Goal: Register for event/course

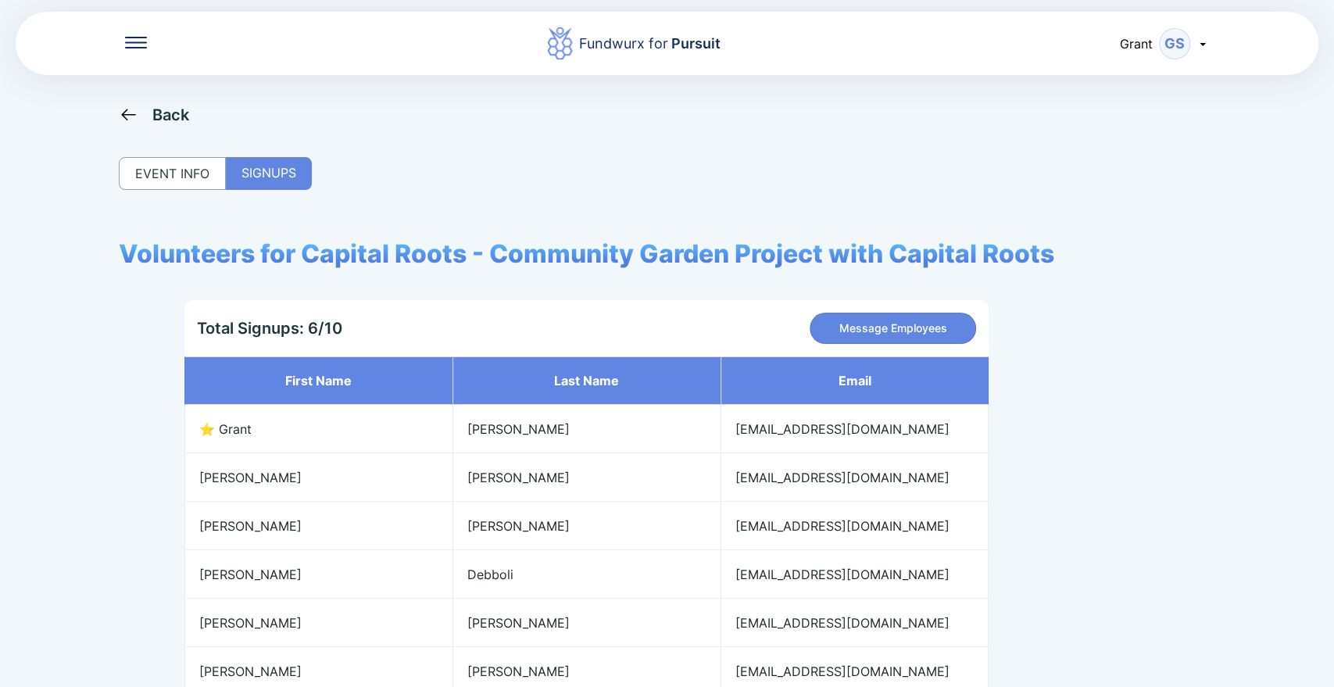
scroll to position [104, 0]
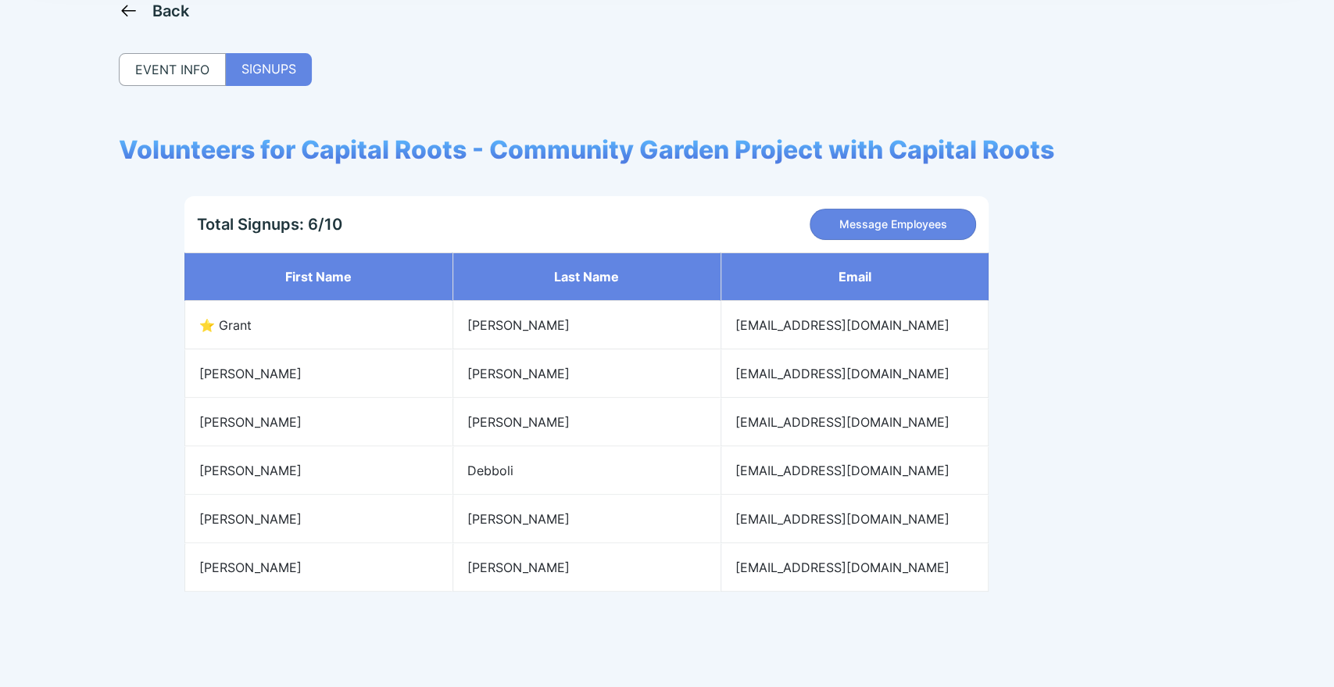
click at [127, 2] on icon at bounding box center [129, 11] width 20 height 20
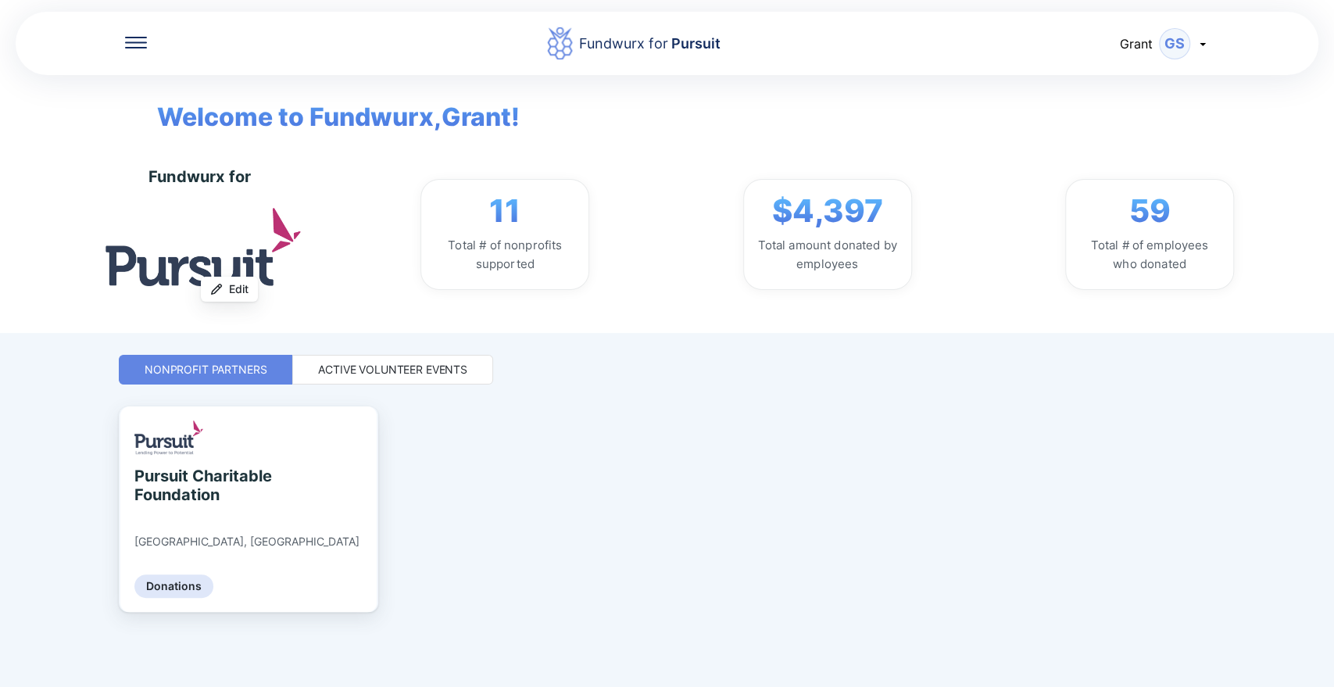
click at [382, 381] on div "Active Volunteer Events" at bounding box center [392, 370] width 201 height 30
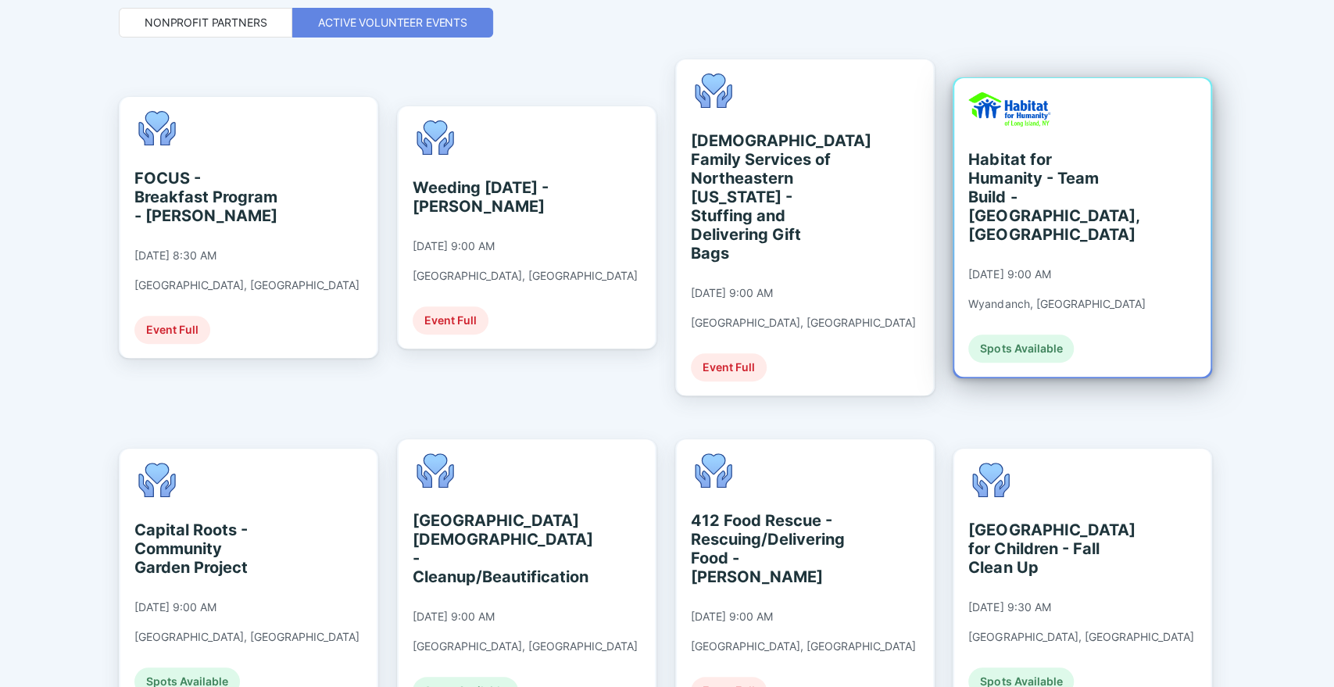
scroll to position [355, 0]
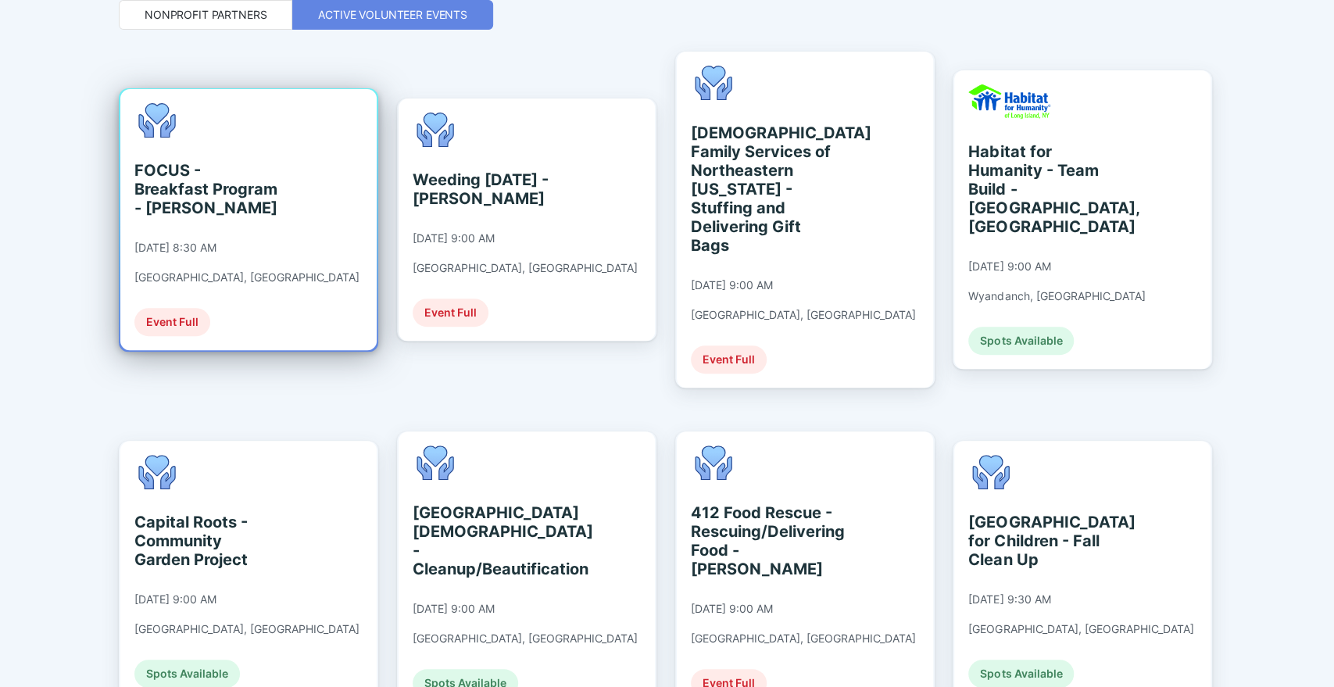
click at [244, 198] on div "FOCUS - Breakfast Program - [PERSON_NAME]" at bounding box center [205, 189] width 143 height 56
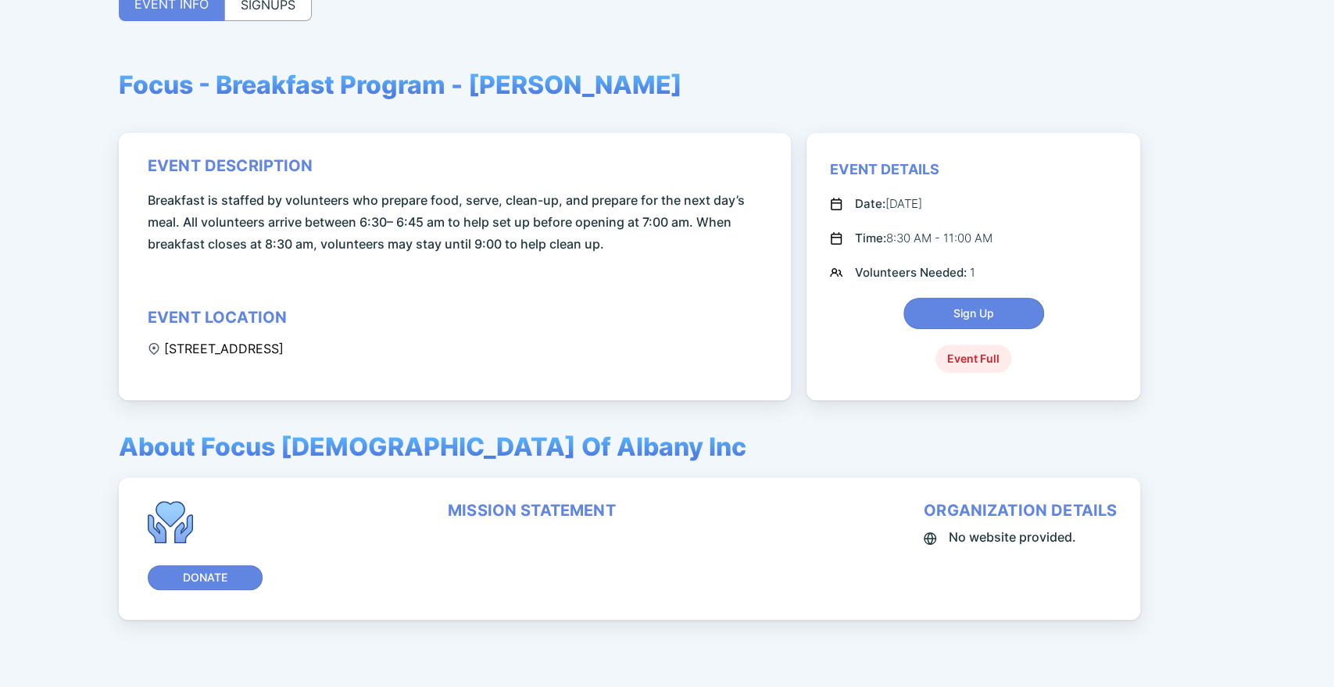
scroll to position [166, 0]
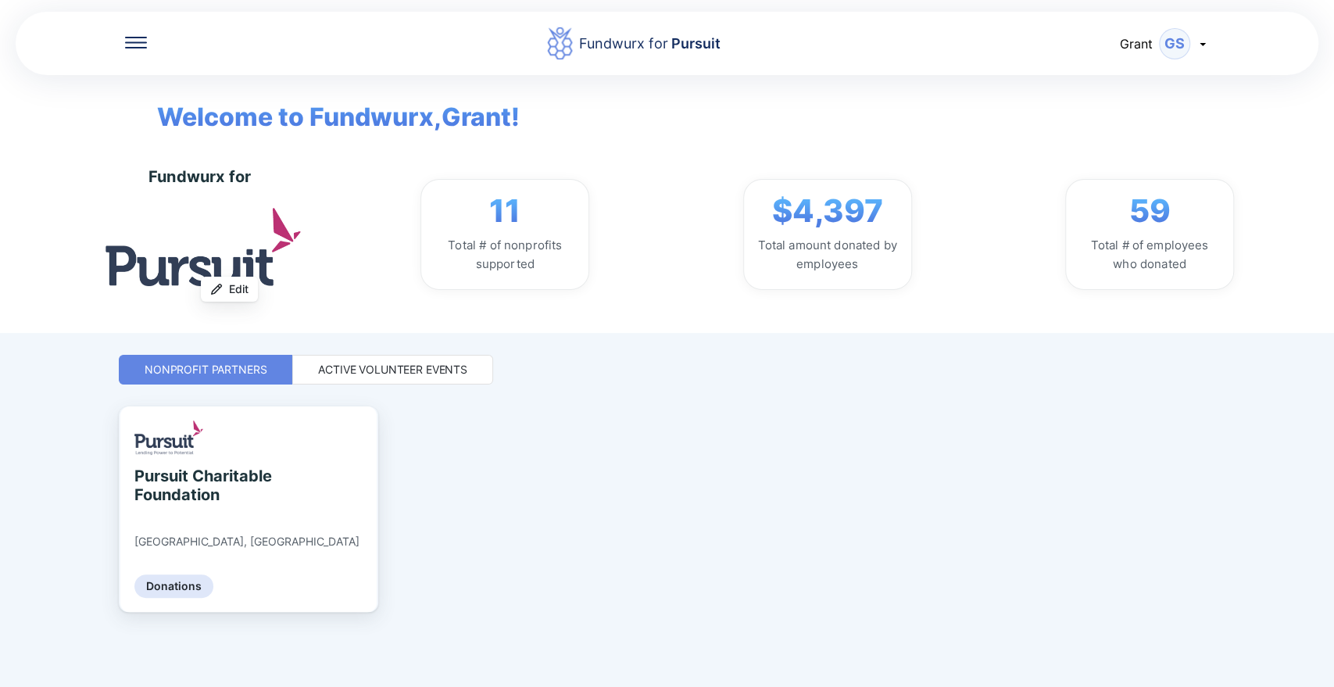
click at [374, 374] on div "Active Volunteer Events" at bounding box center [392, 370] width 149 height 16
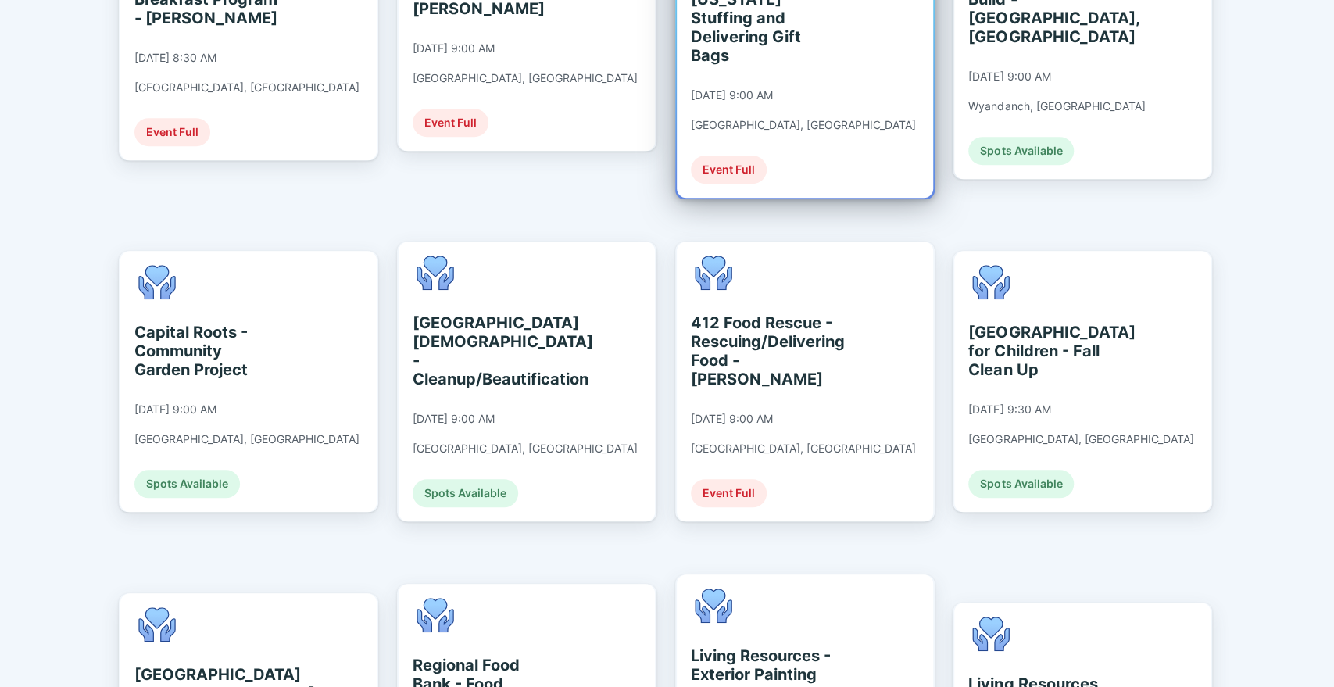
scroll to position [559, 0]
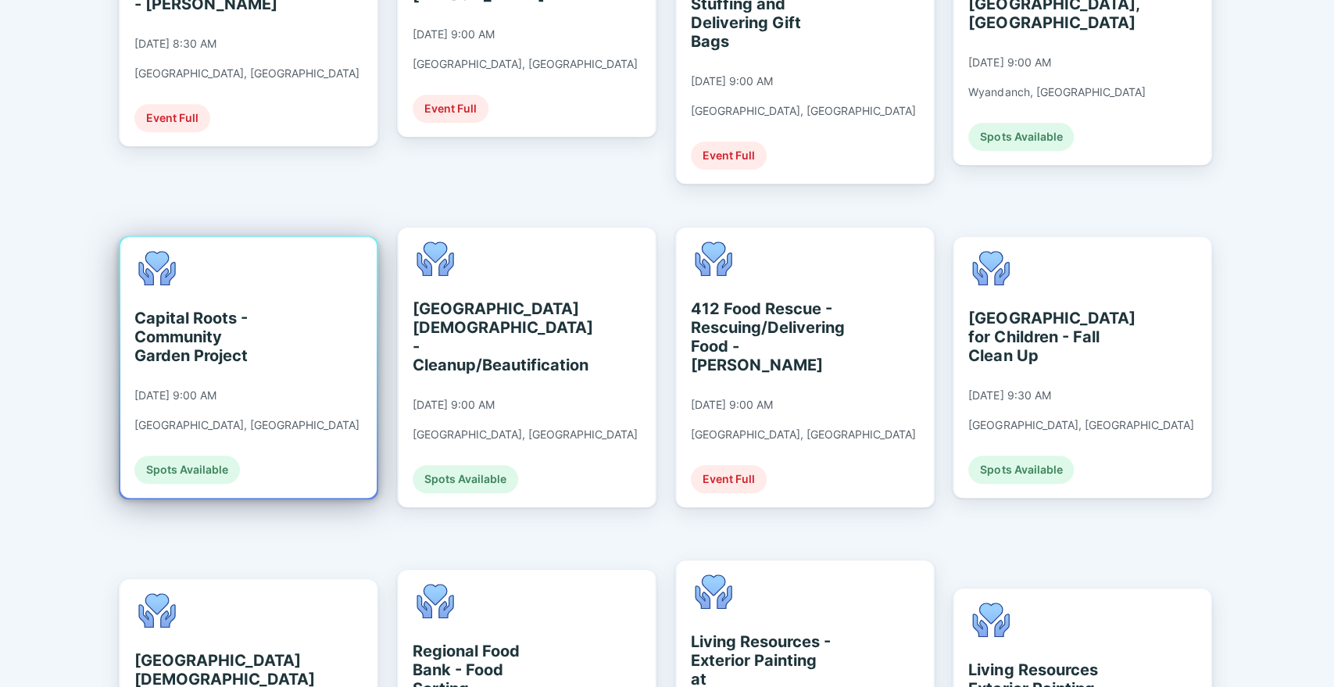
click at [305, 320] on div "Capital Roots - Community Garden Project [DATE] 9:00 AM [GEOGRAPHIC_DATA], [GEO…" at bounding box center [248, 367] width 256 height 261
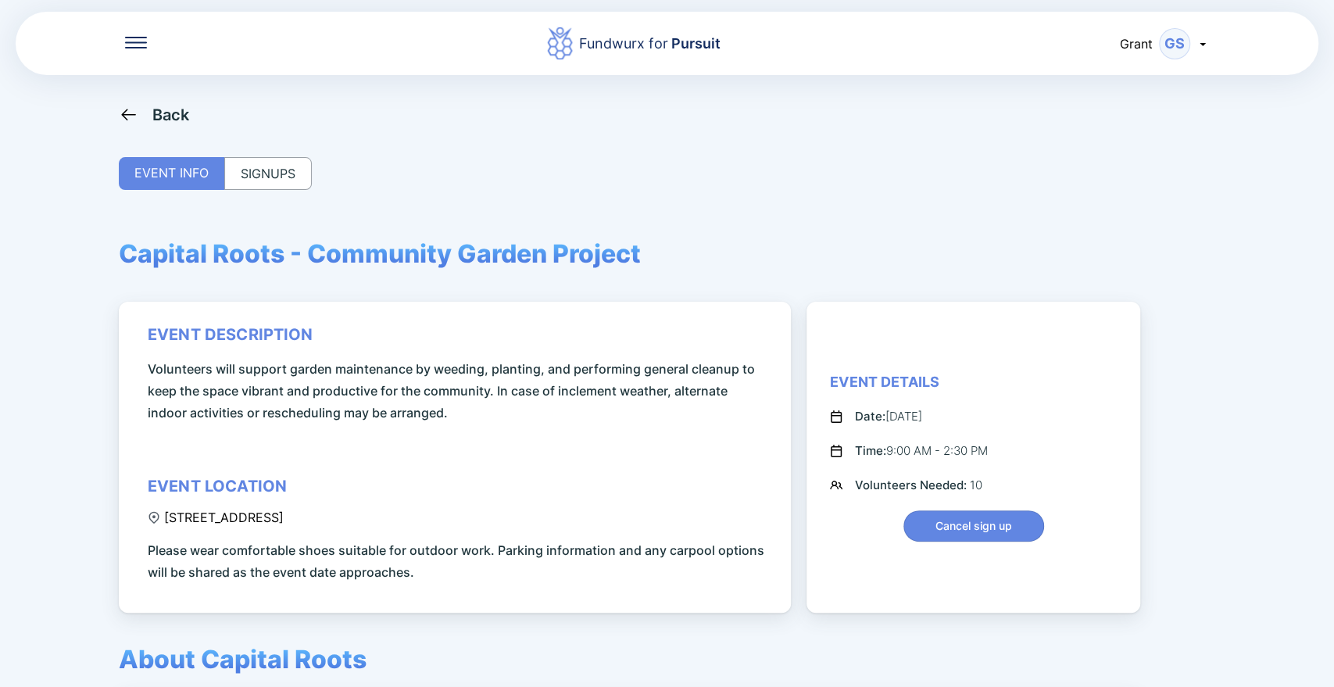
click at [246, 173] on div "SIGNUPS" at bounding box center [268, 173] width 88 height 33
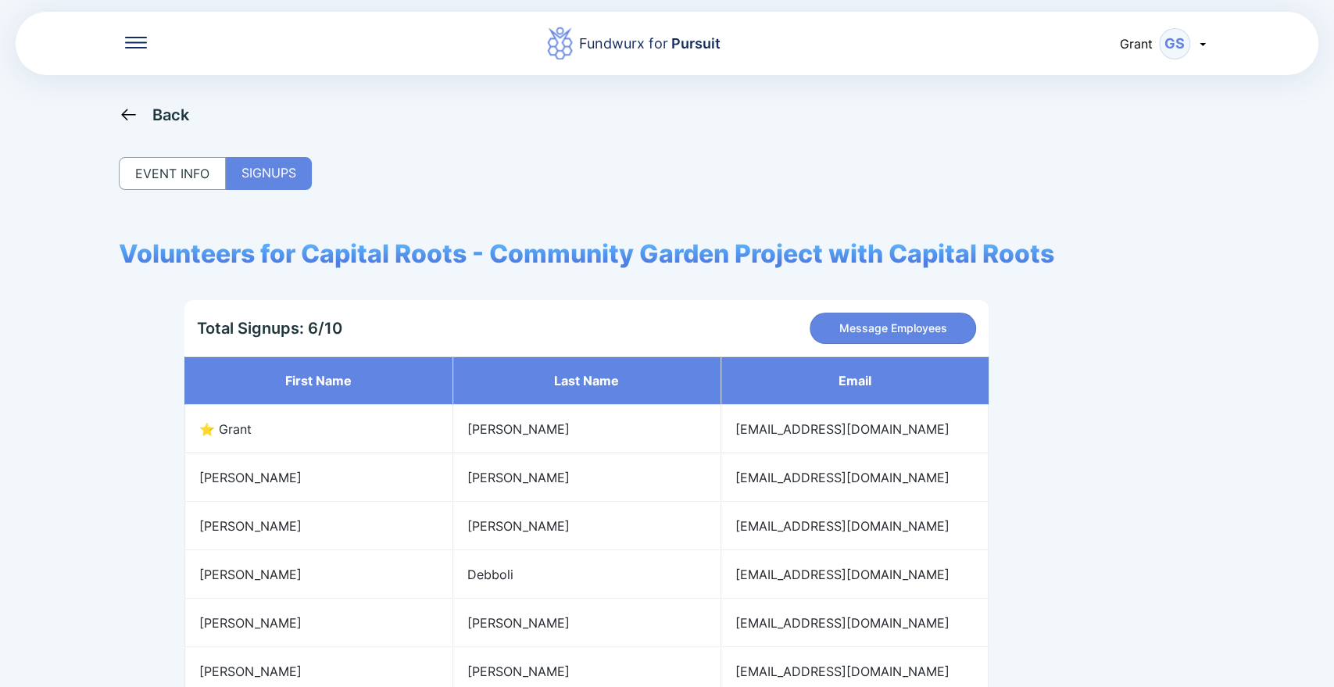
scroll to position [105, 0]
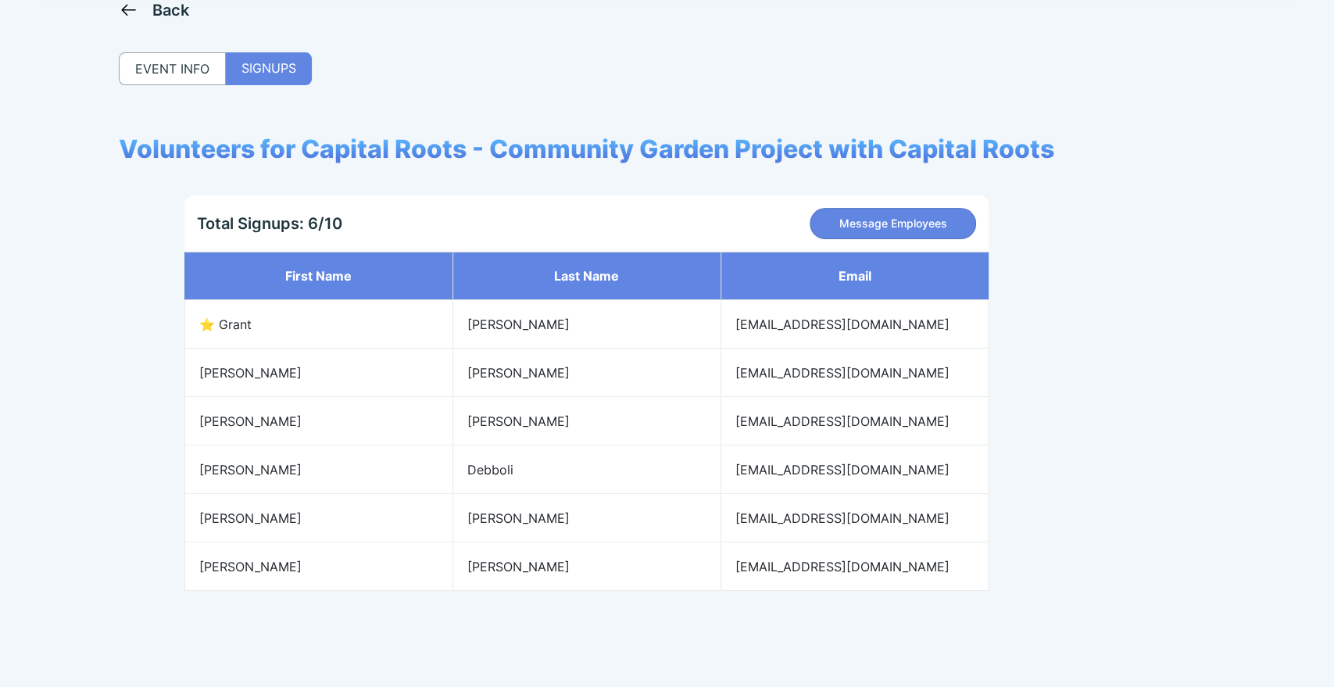
click at [123, 6] on icon at bounding box center [129, 10] width 20 height 20
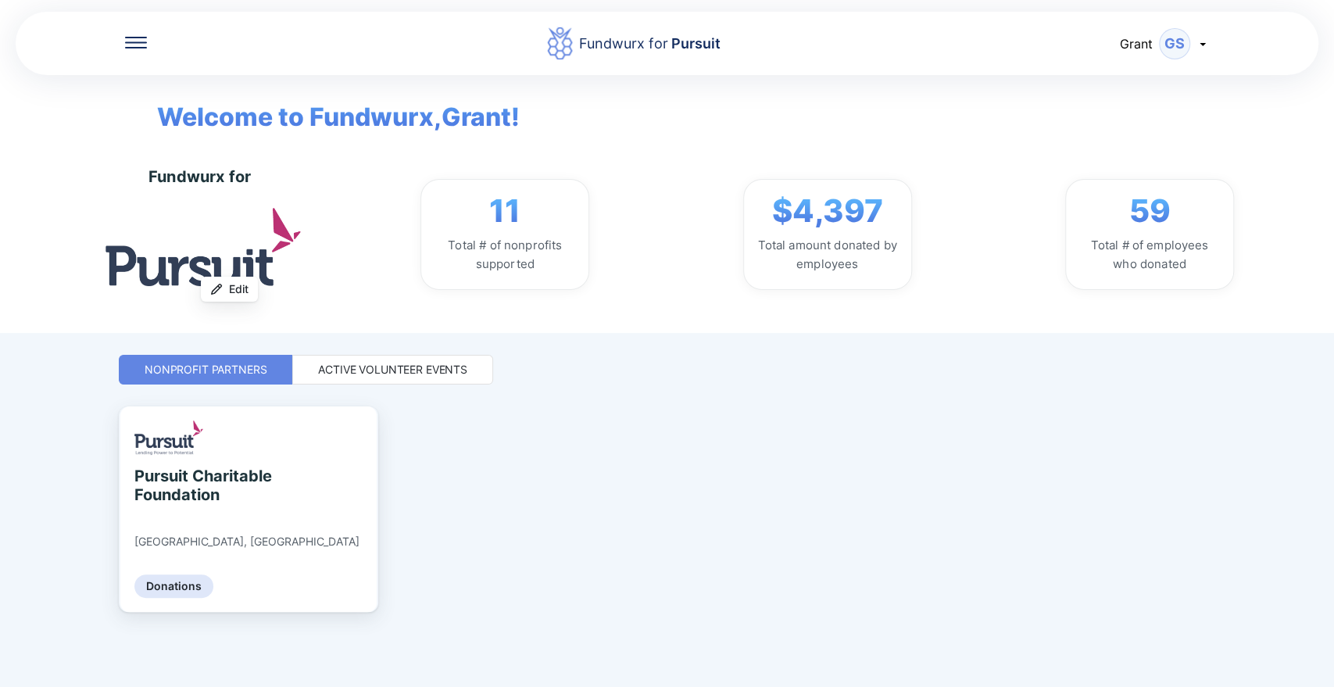
click at [359, 384] on div "Fundwurx for Pursuit [PERSON_NAME] Welcome to Fundwurx, Grant ! Fundwurx for Up…" at bounding box center [667, 343] width 1096 height 687
click at [355, 377] on div "Active Volunteer Events" at bounding box center [392, 370] width 149 height 16
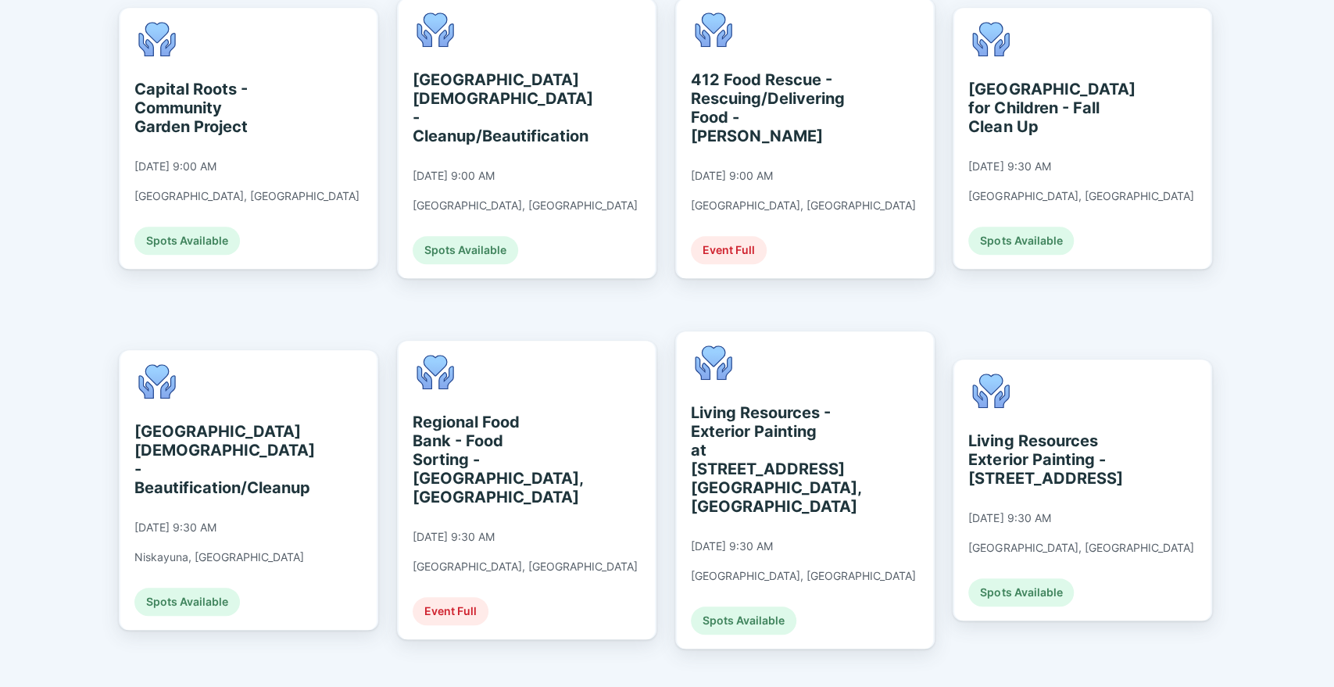
scroll to position [788, 0]
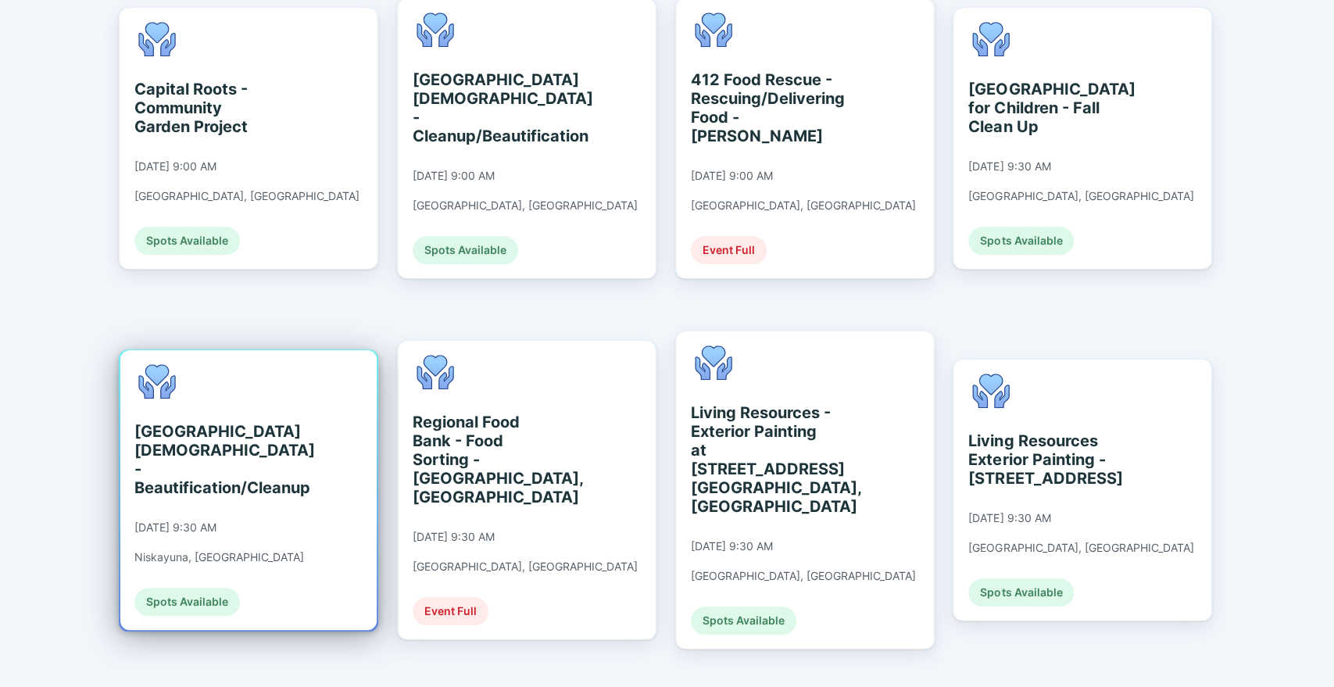
click at [297, 486] on div "[GEOGRAPHIC_DATA][DEMOGRAPHIC_DATA] - Beautification/Cleanup [DATE] 9:30 AM Nis…" at bounding box center [248, 490] width 256 height 280
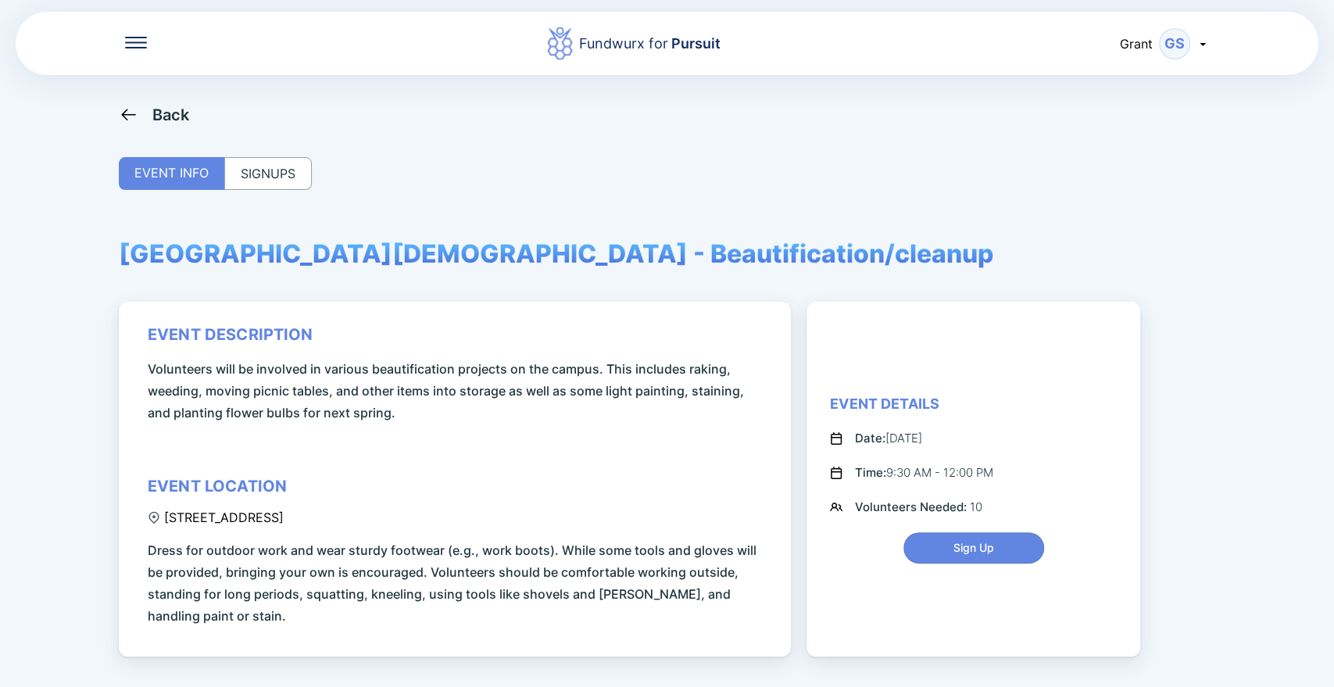
click at [270, 172] on div "SIGNUPS" at bounding box center [268, 173] width 88 height 33
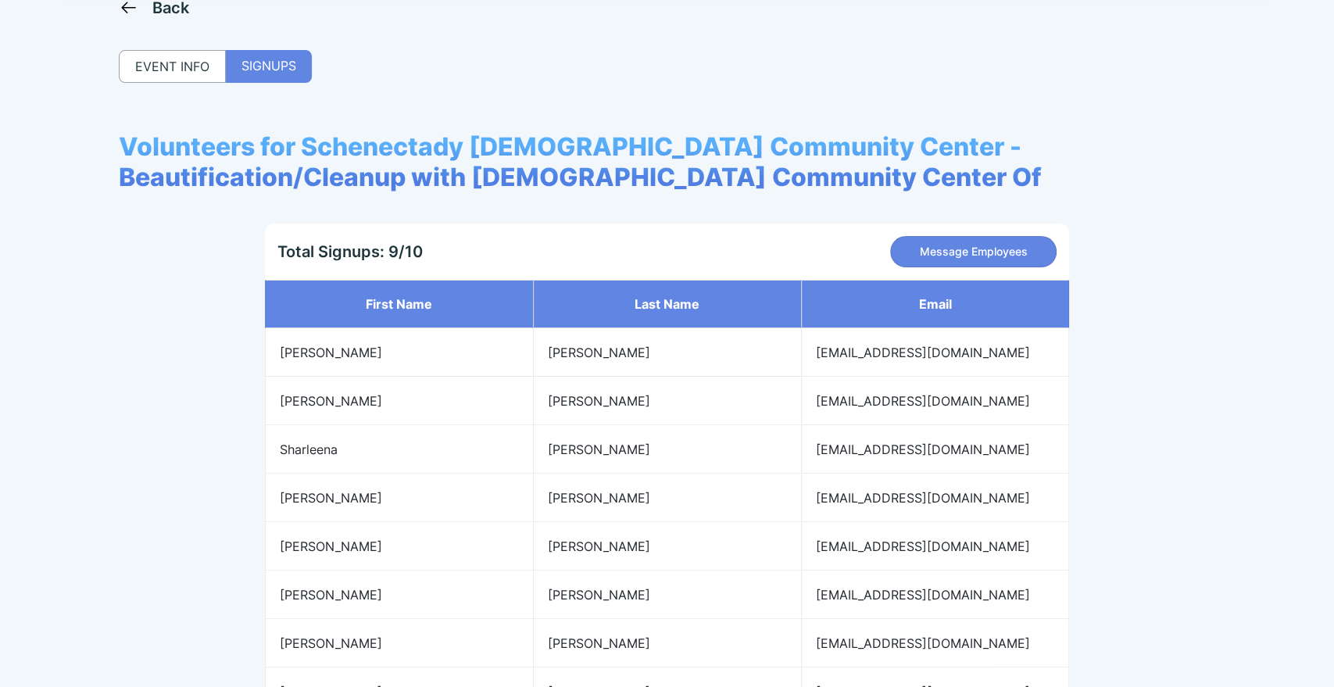
scroll to position [101, 0]
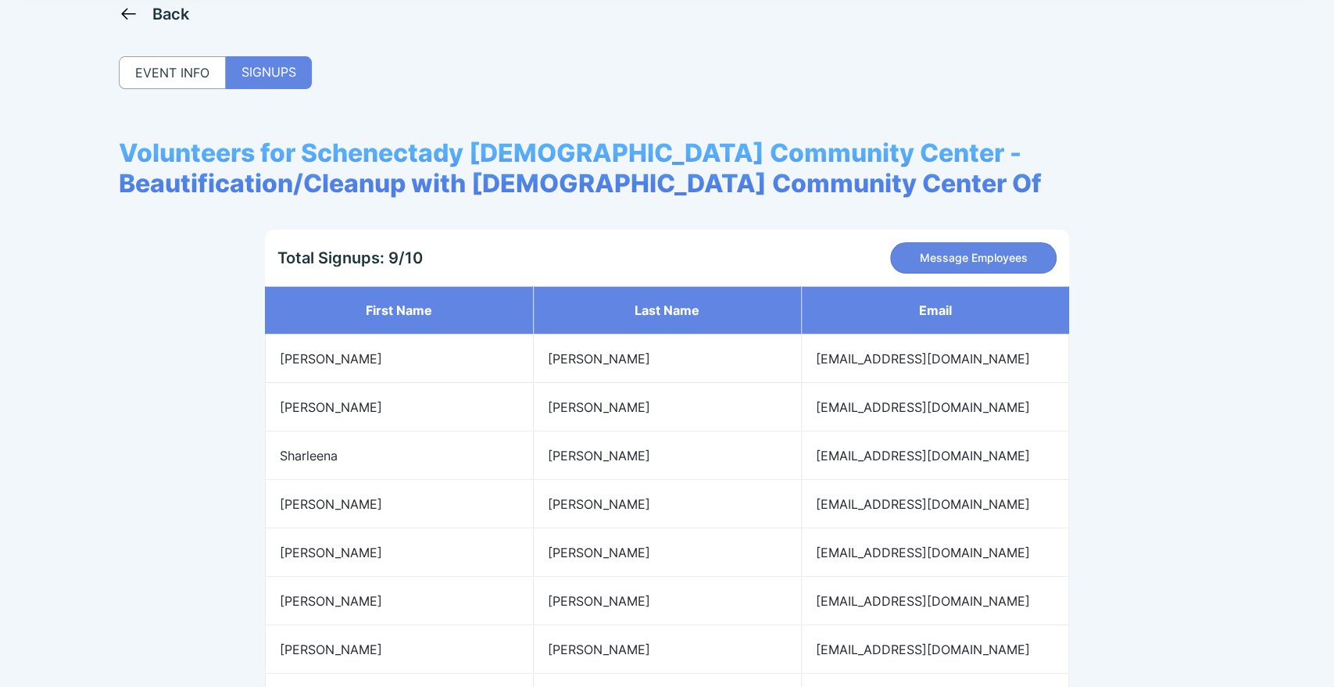
click at [143, 14] on div "Back" at bounding box center [154, 14] width 71 height 20
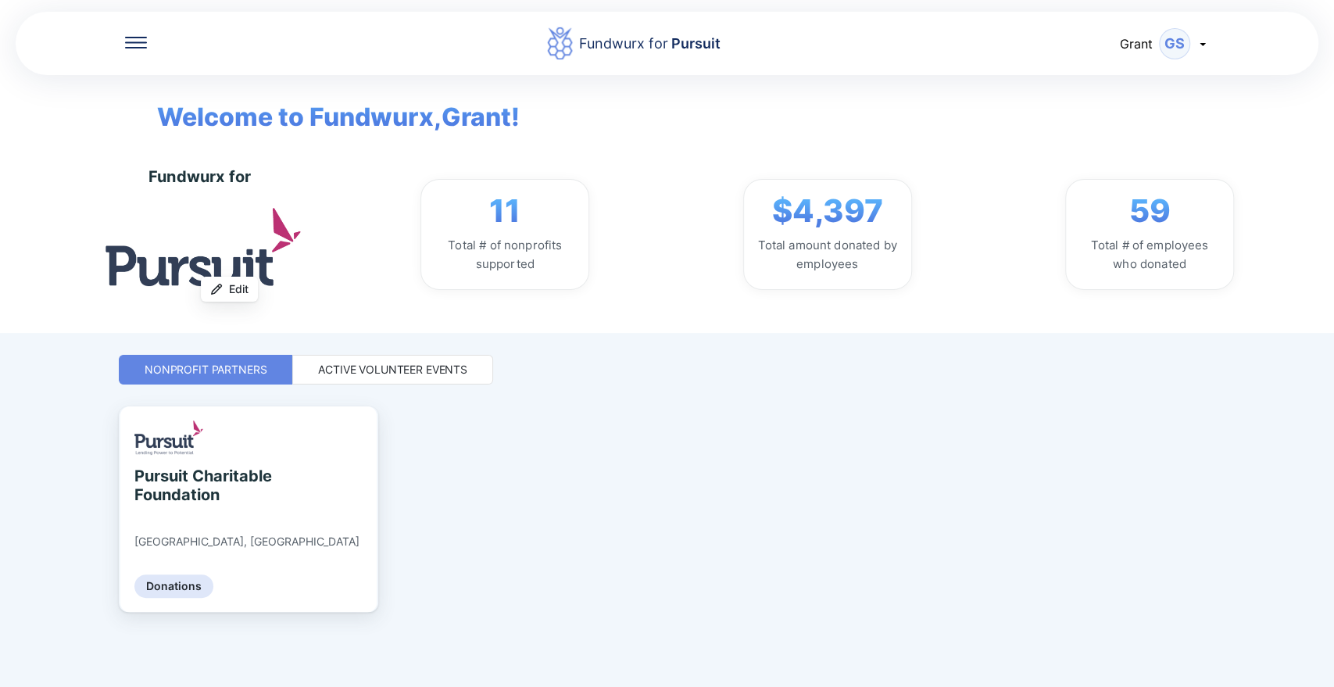
click at [397, 369] on div "Active Volunteer Events" at bounding box center [392, 370] width 149 height 16
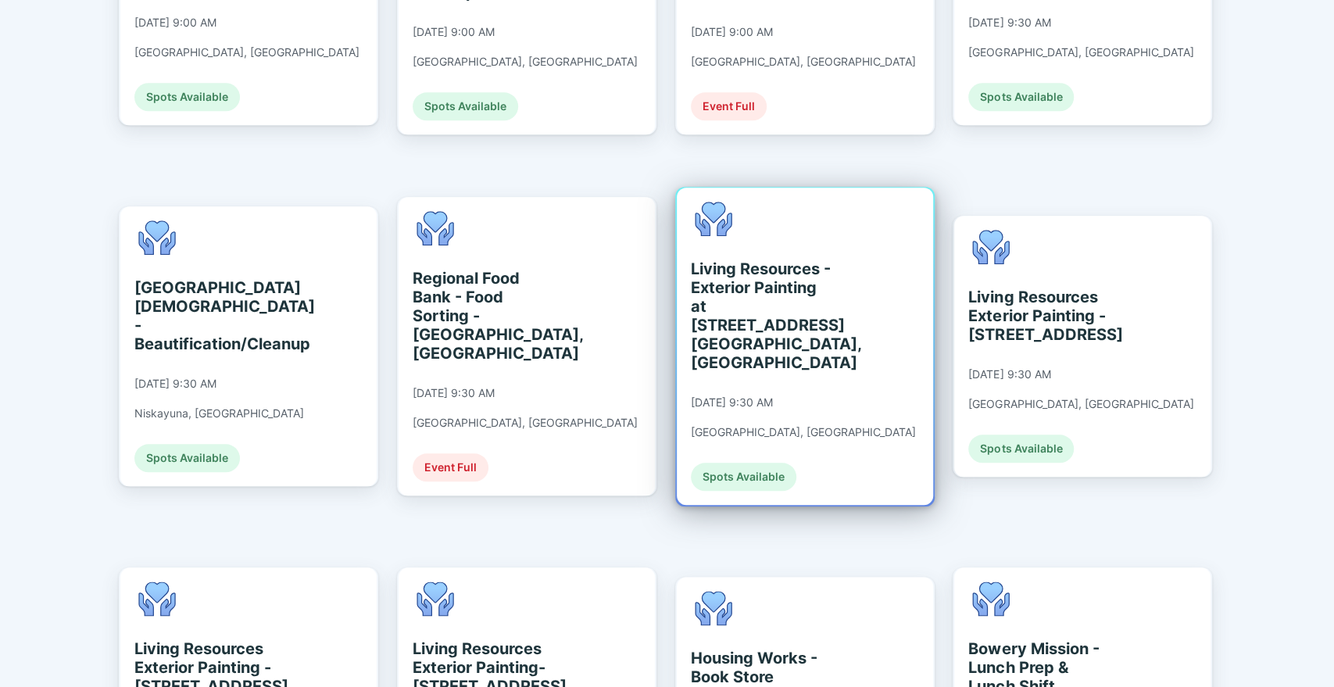
scroll to position [932, 0]
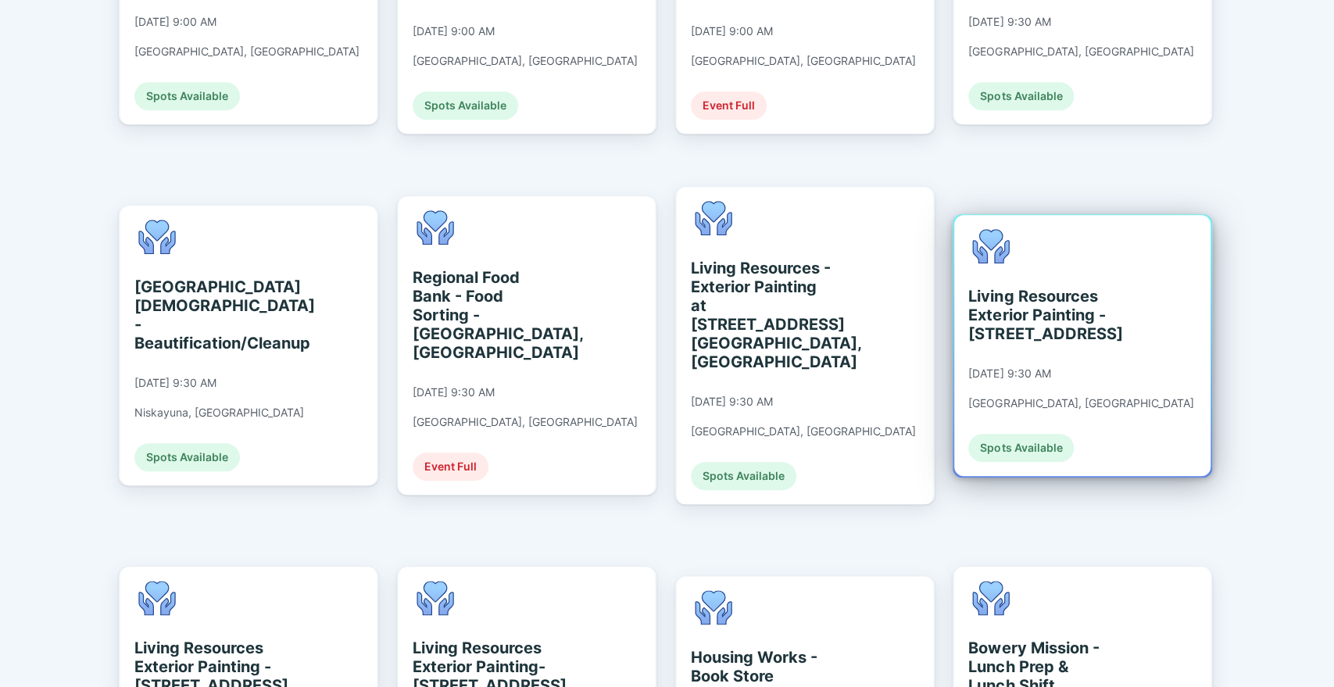
click at [1064, 317] on div "Living Resources Exterior Painting - [STREET_ADDRESS] [DATE] 9:30 AM [GEOGRAPHI…" at bounding box center [1080, 345] width 225 height 233
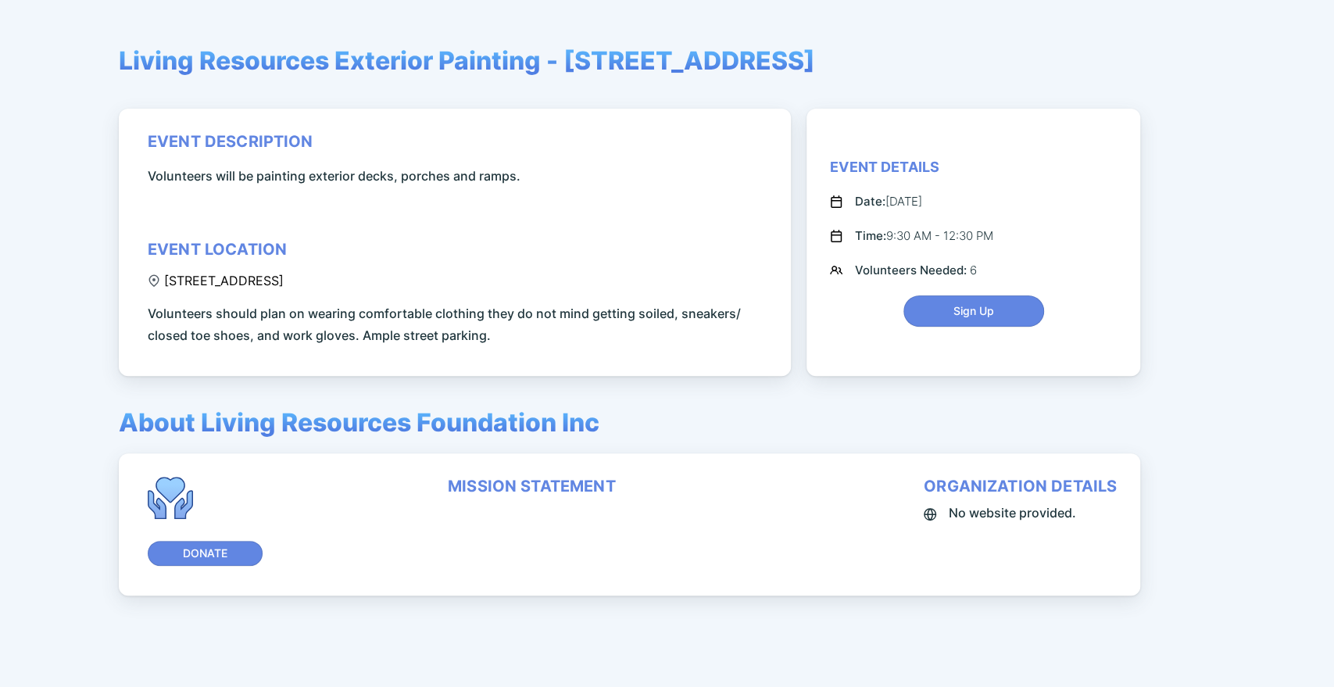
scroll to position [194, 0]
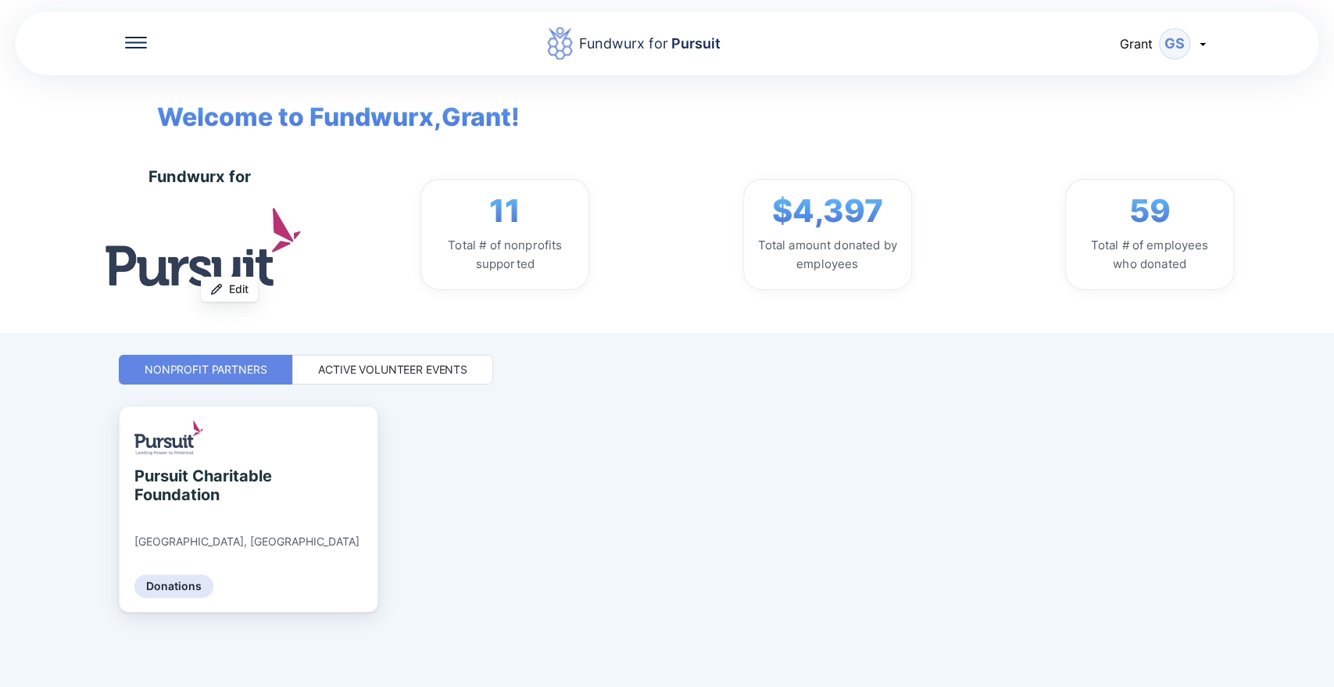
click at [349, 382] on div "Active Volunteer Events" at bounding box center [392, 370] width 201 height 30
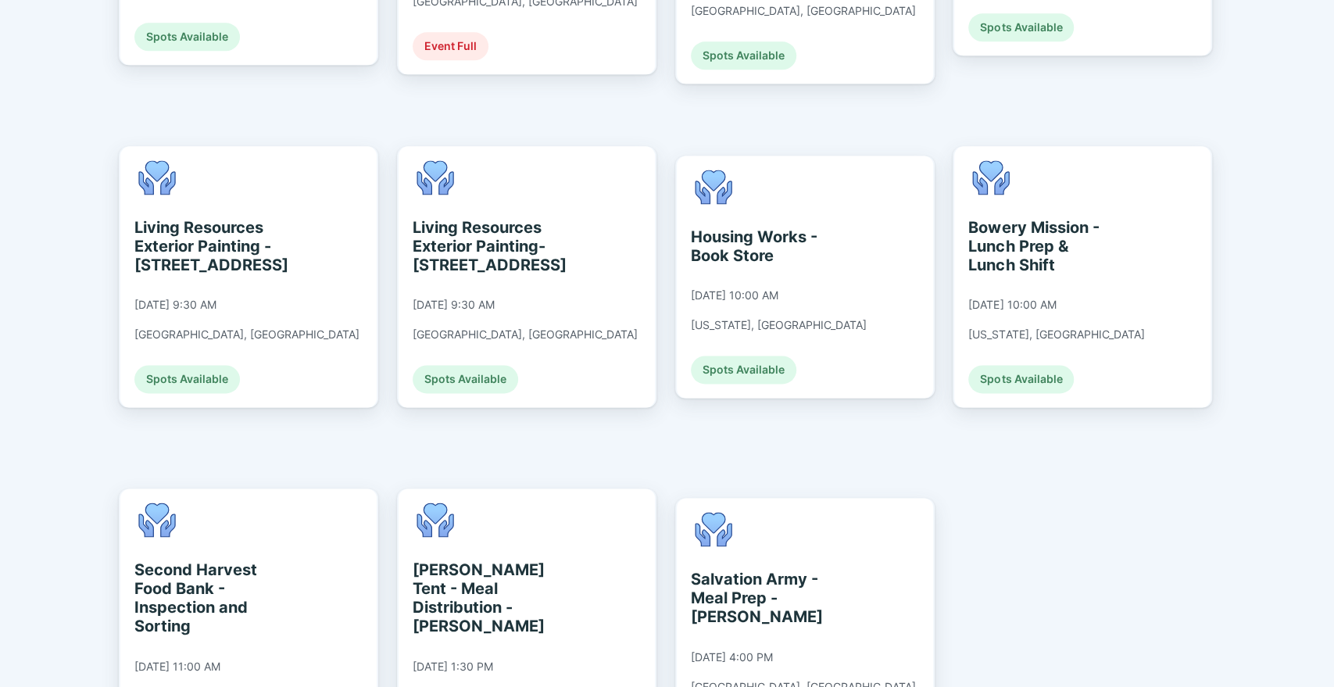
scroll to position [1357, 0]
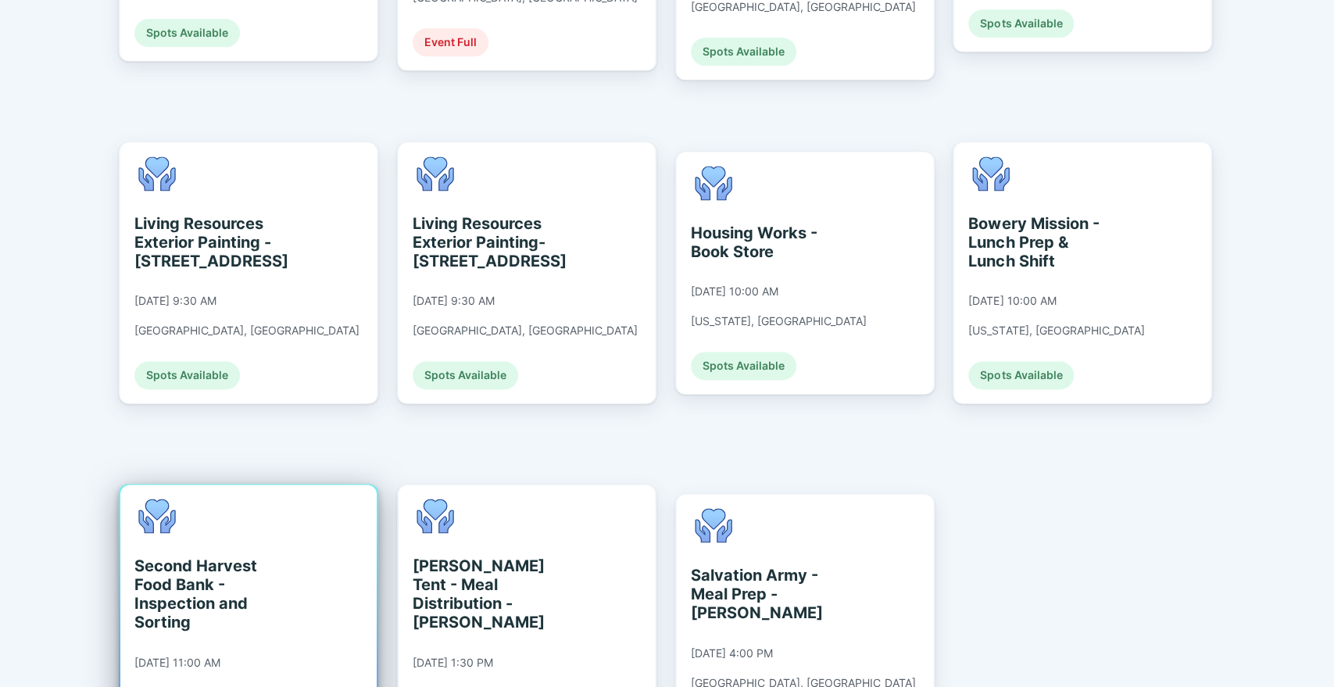
click at [210, 556] on div "Second Harvest Food Bank - Inspection and Sorting" at bounding box center [205, 593] width 143 height 75
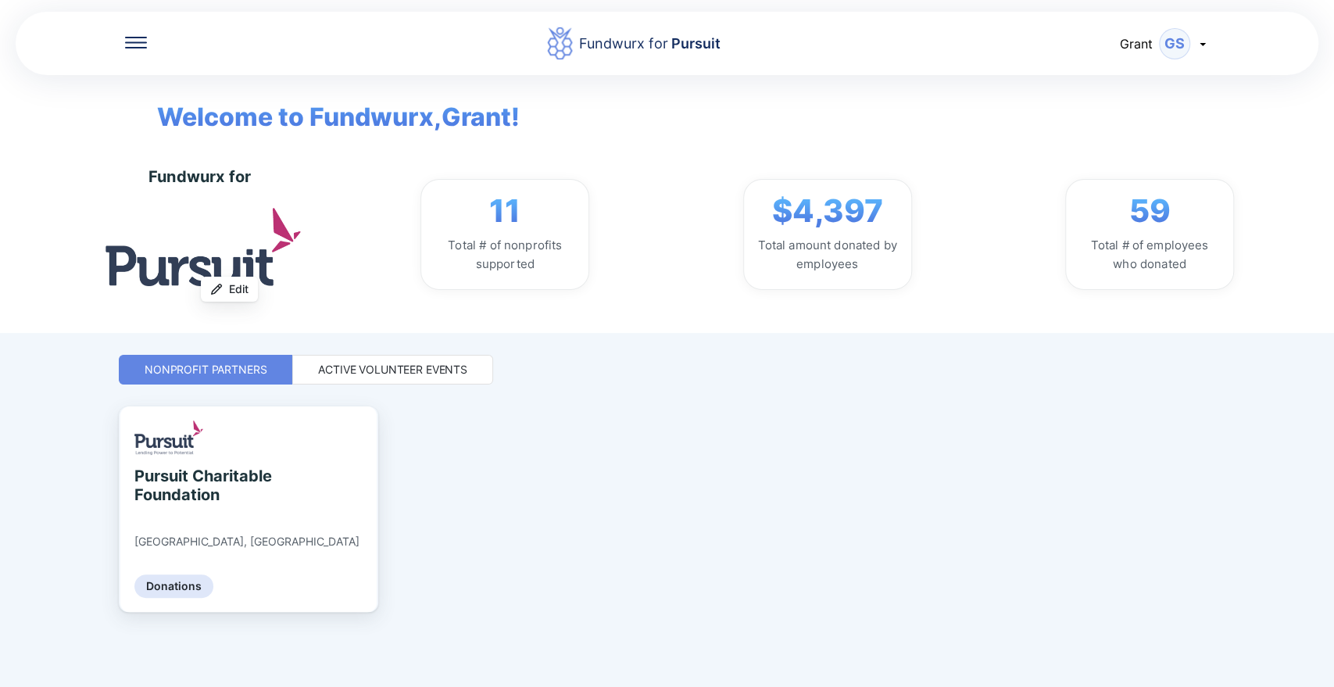
click at [375, 374] on div "Active Volunteer Events" at bounding box center [392, 370] width 149 height 16
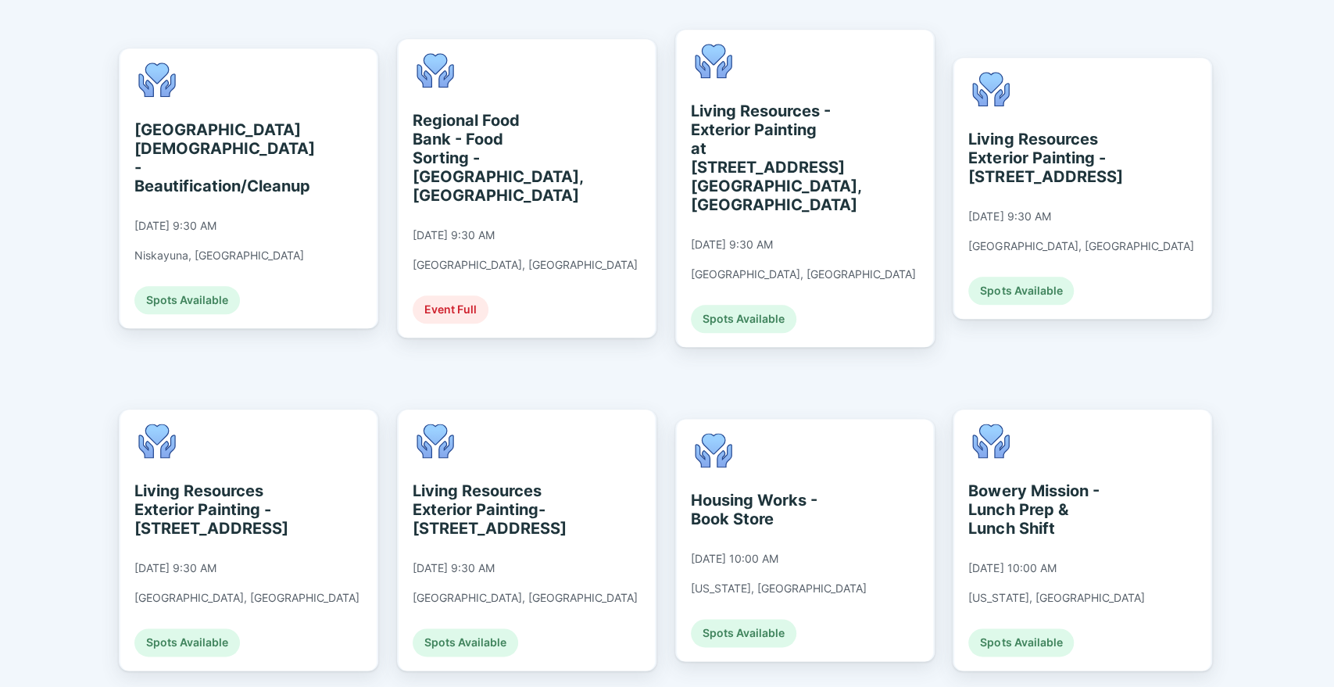
scroll to position [1434, 0]
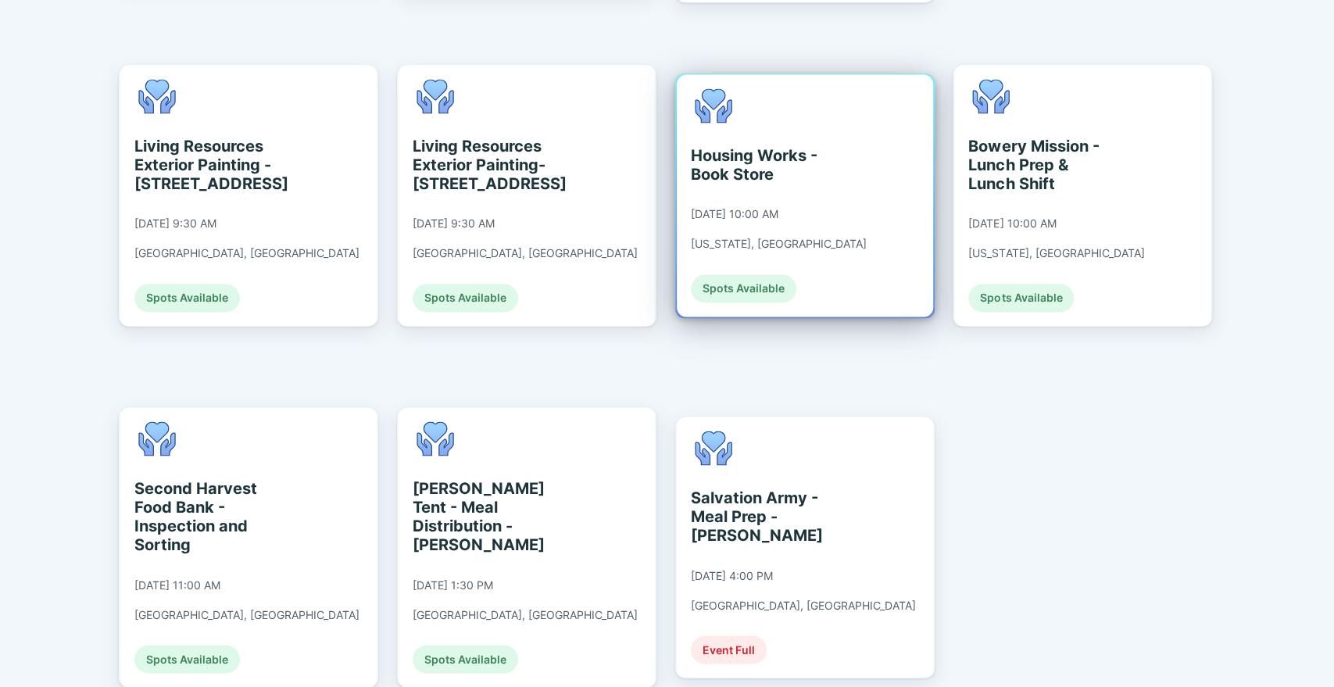
click at [833, 159] on div "Housing Works - Book Store [DATE] 10:00 AM [US_STATE], [GEOGRAPHIC_DATA] Spots …" at bounding box center [805, 195] width 256 height 242
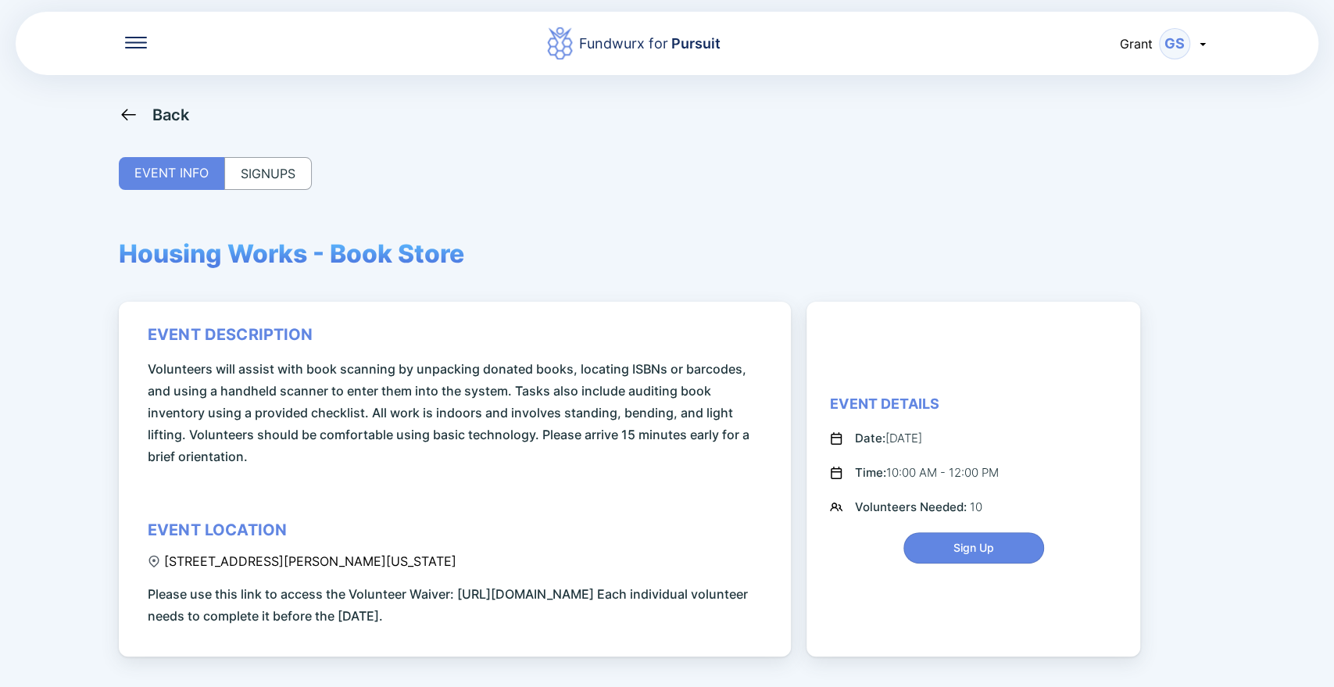
click at [256, 170] on div "SIGNUPS" at bounding box center [268, 173] width 88 height 33
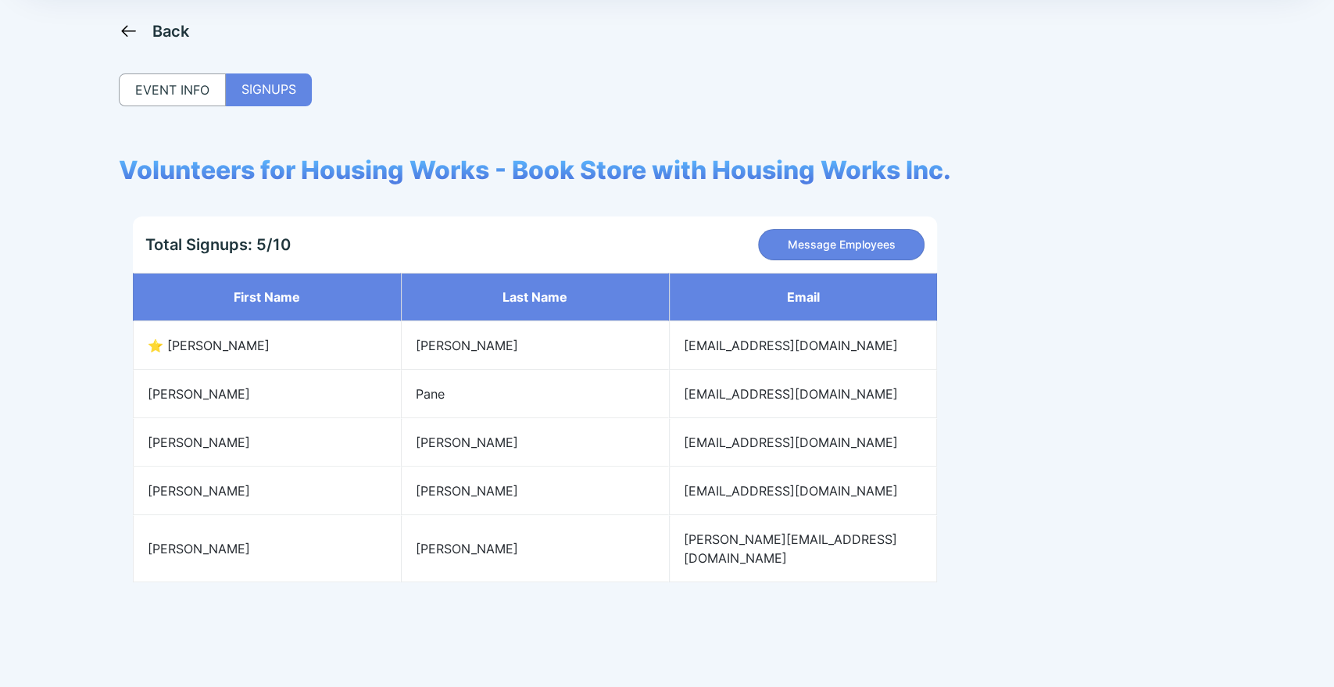
scroll to position [83, 0]
click at [144, 39] on div "Back" at bounding box center [154, 32] width 71 height 20
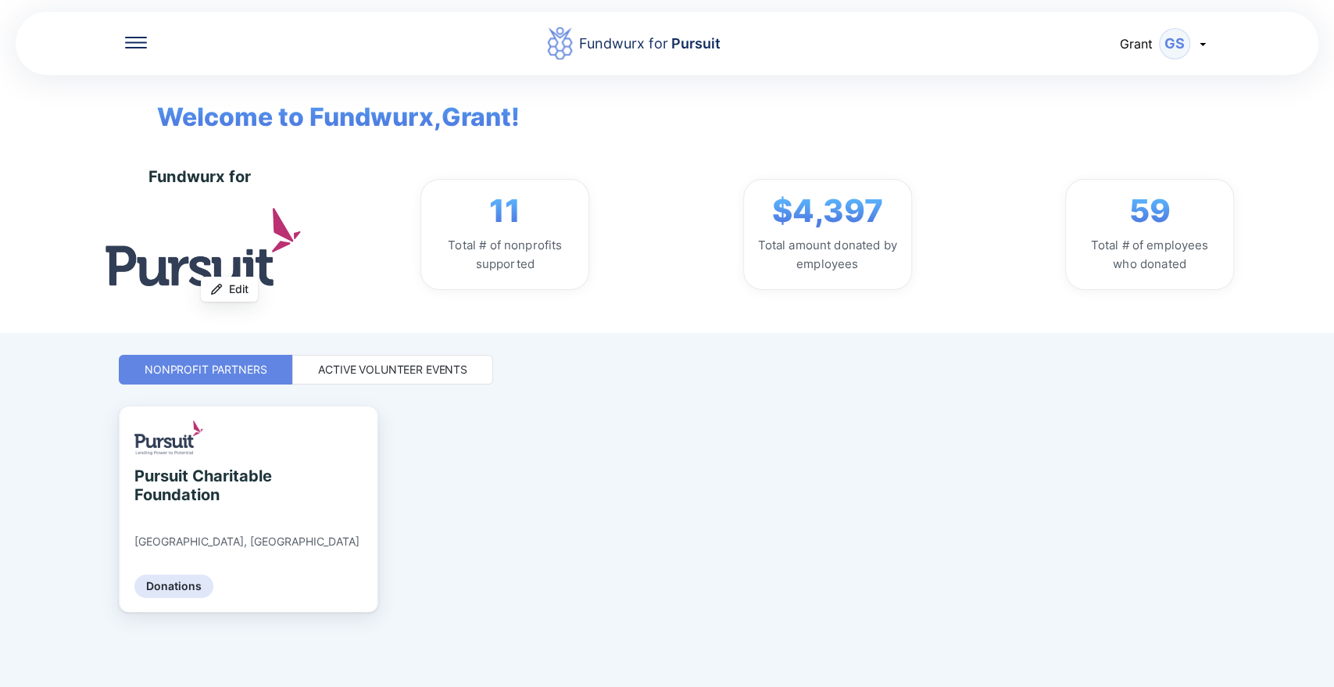
click at [404, 376] on div "Active Volunteer Events" at bounding box center [392, 370] width 149 height 16
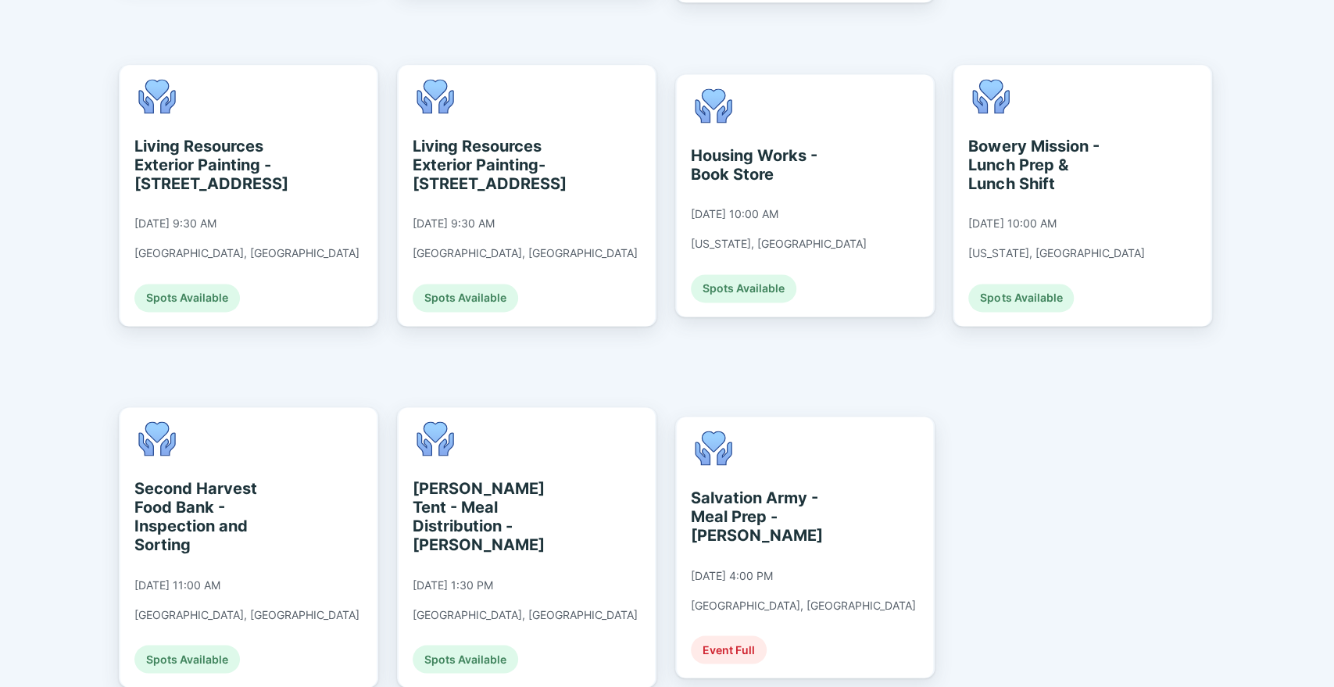
scroll to position [1327, 0]
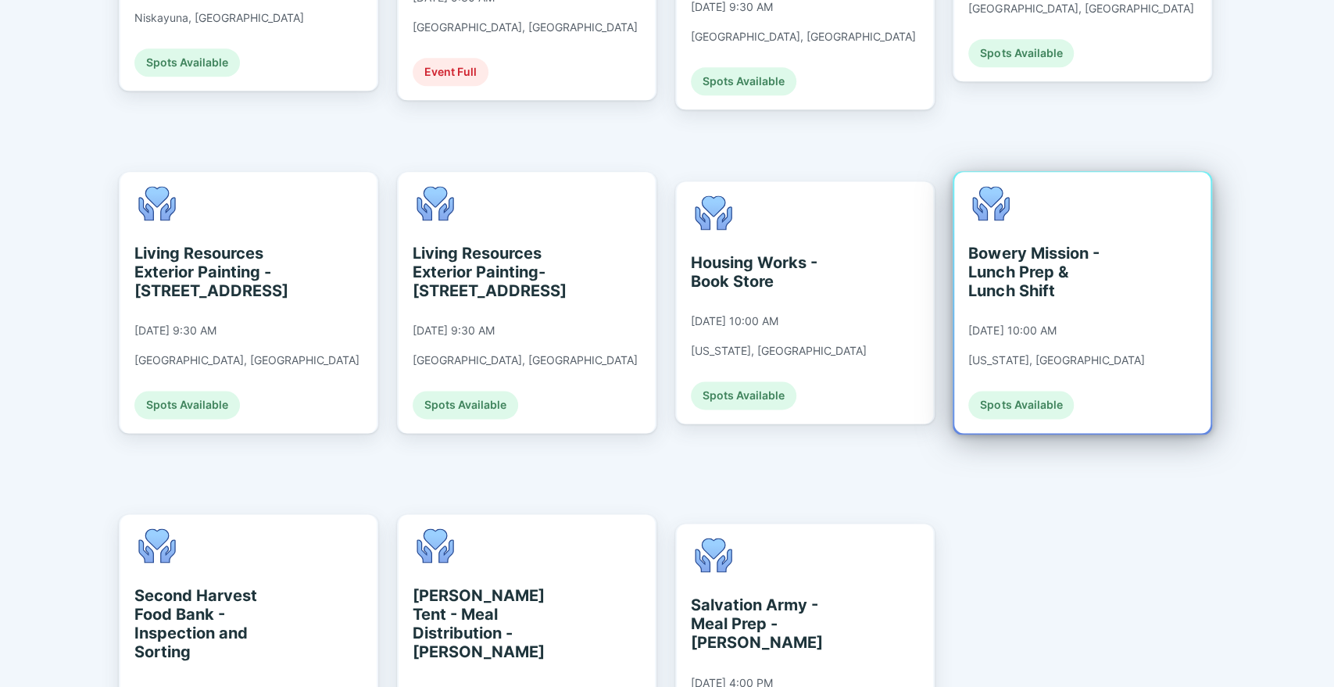
click at [1014, 244] on div "Bowery Mission - Lunch Prep & Lunch Shift" at bounding box center [1039, 272] width 143 height 56
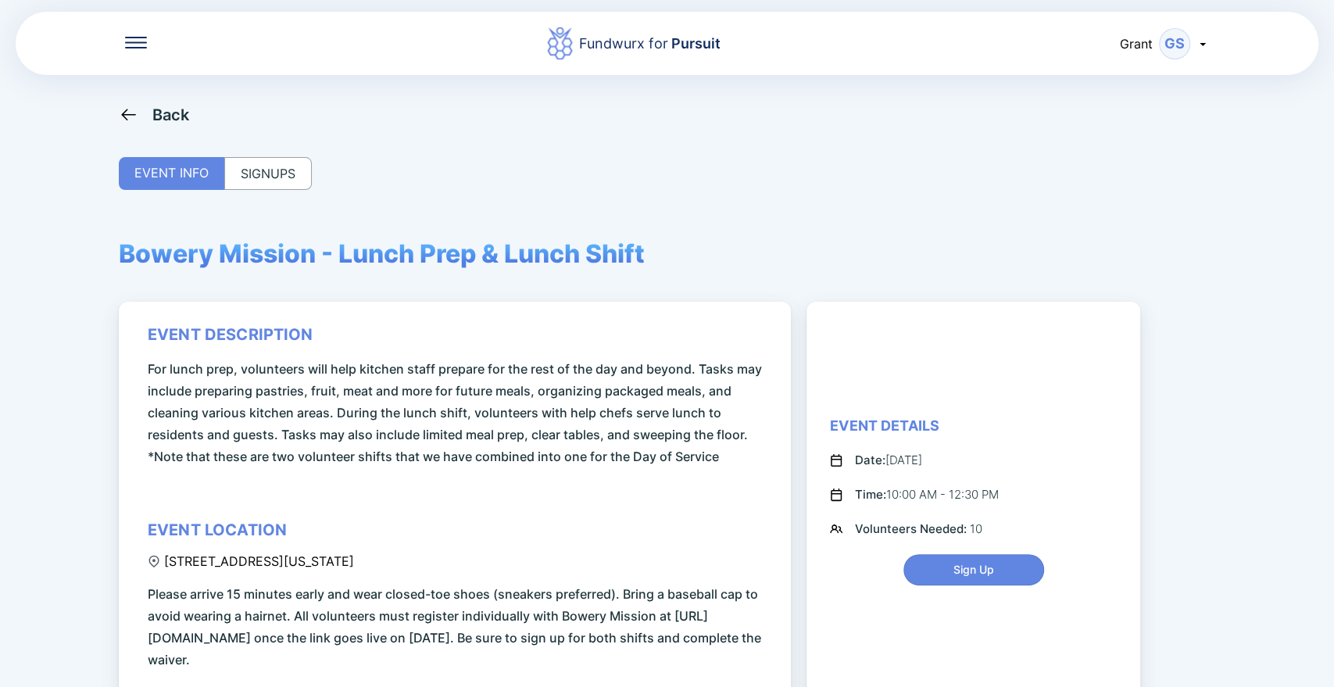
click at [228, 190] on div "Back EVENT INFO SIGNUPS Bowery Mission - Lunch Prep & Lunch Shift event descrip…" at bounding box center [667, 448] width 1096 height 687
click at [254, 173] on div "SIGNUPS" at bounding box center [268, 173] width 88 height 33
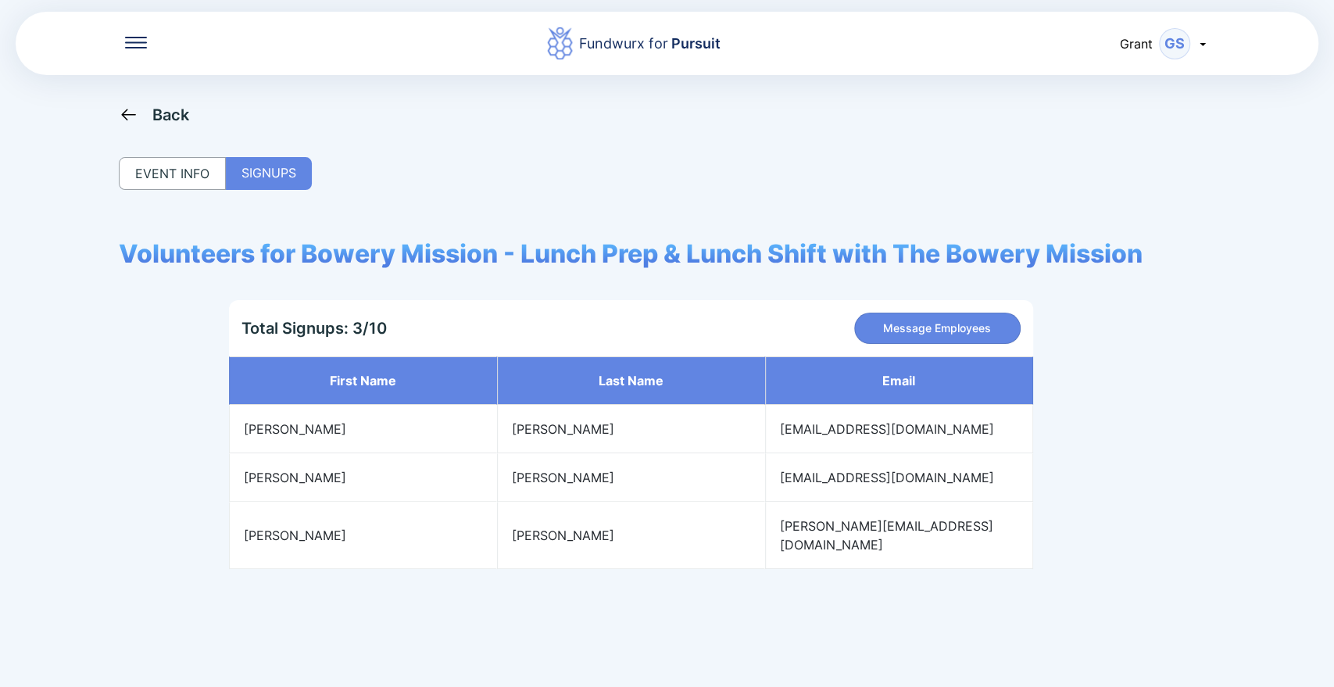
click at [149, 120] on div "Back" at bounding box center [154, 115] width 71 height 20
